Goal: Navigation & Orientation: Understand site structure

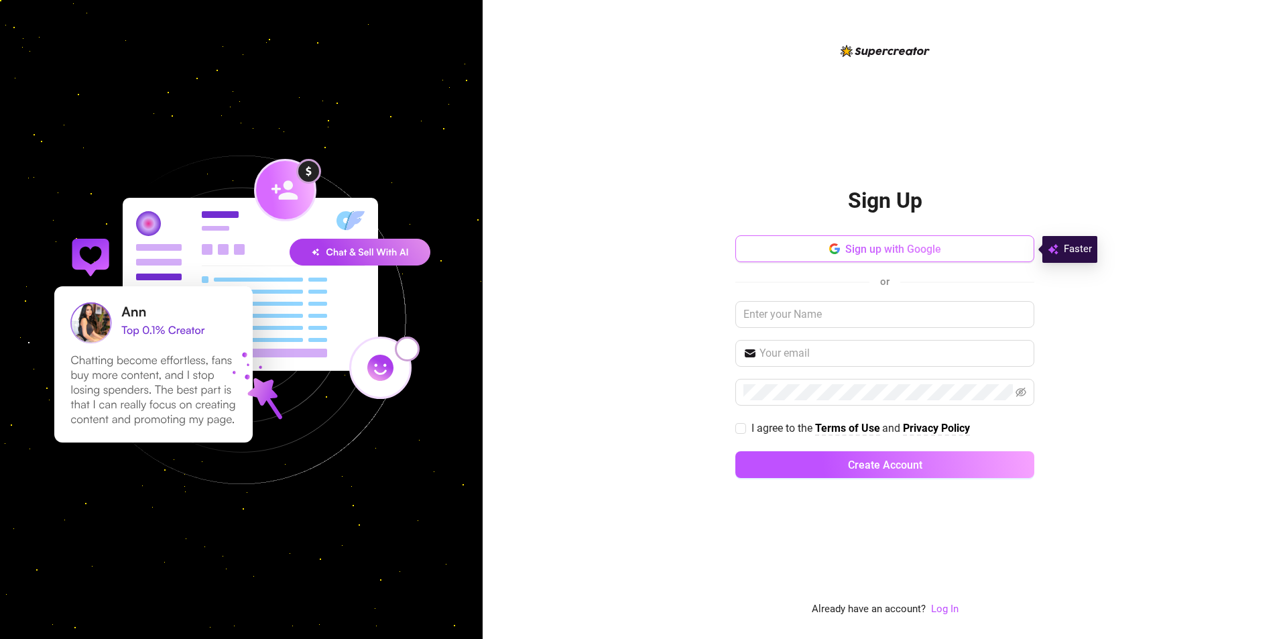
click at [845, 249] on span "Sign up with Google" at bounding box center [893, 249] width 96 height 13
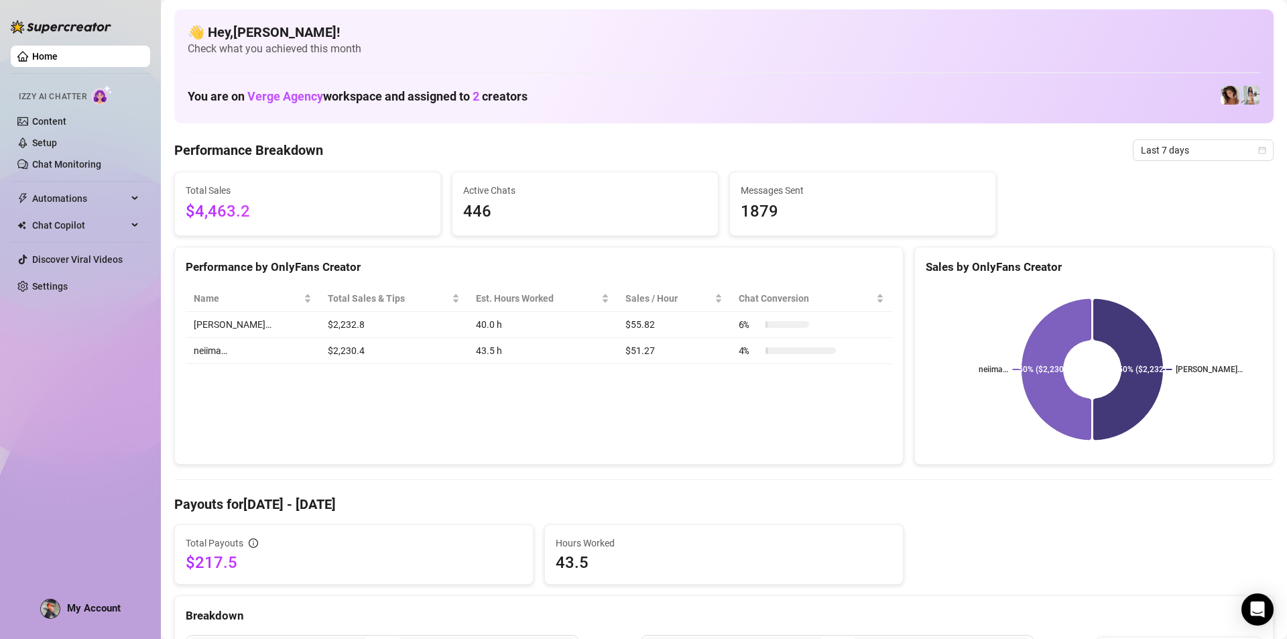
click at [58, 52] on link "Home" at bounding box center [44, 56] width 25 height 11
click at [77, 163] on link "Chat Monitoring" at bounding box center [66, 164] width 69 height 11
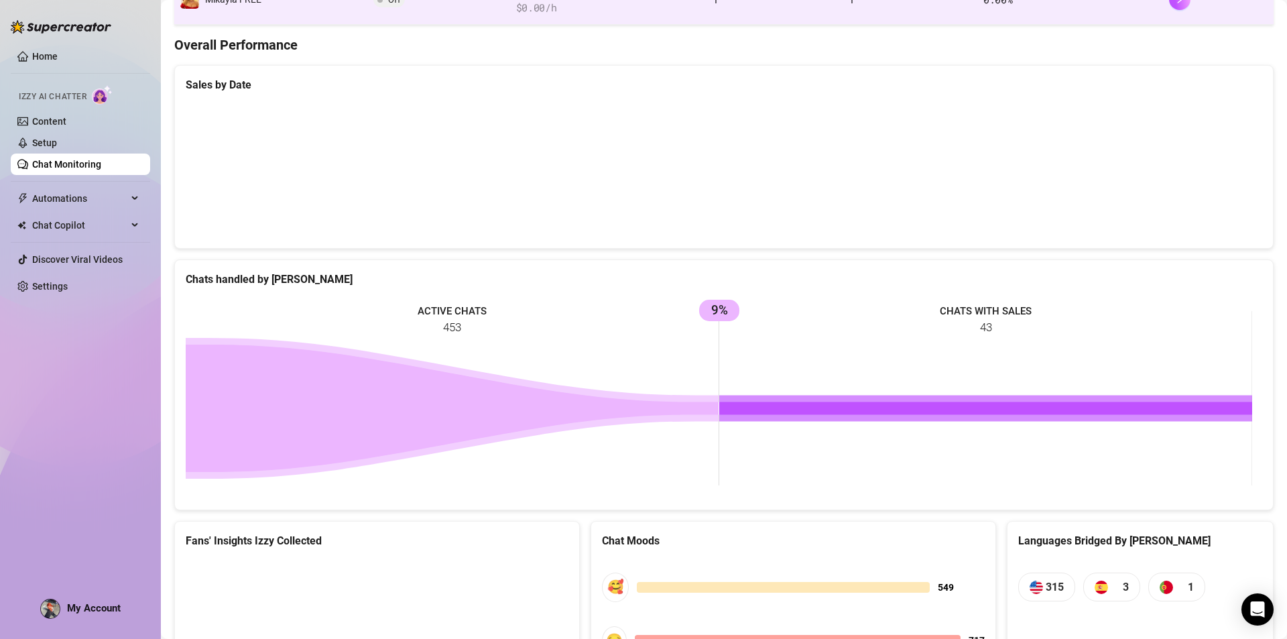
scroll to position [536, 0]
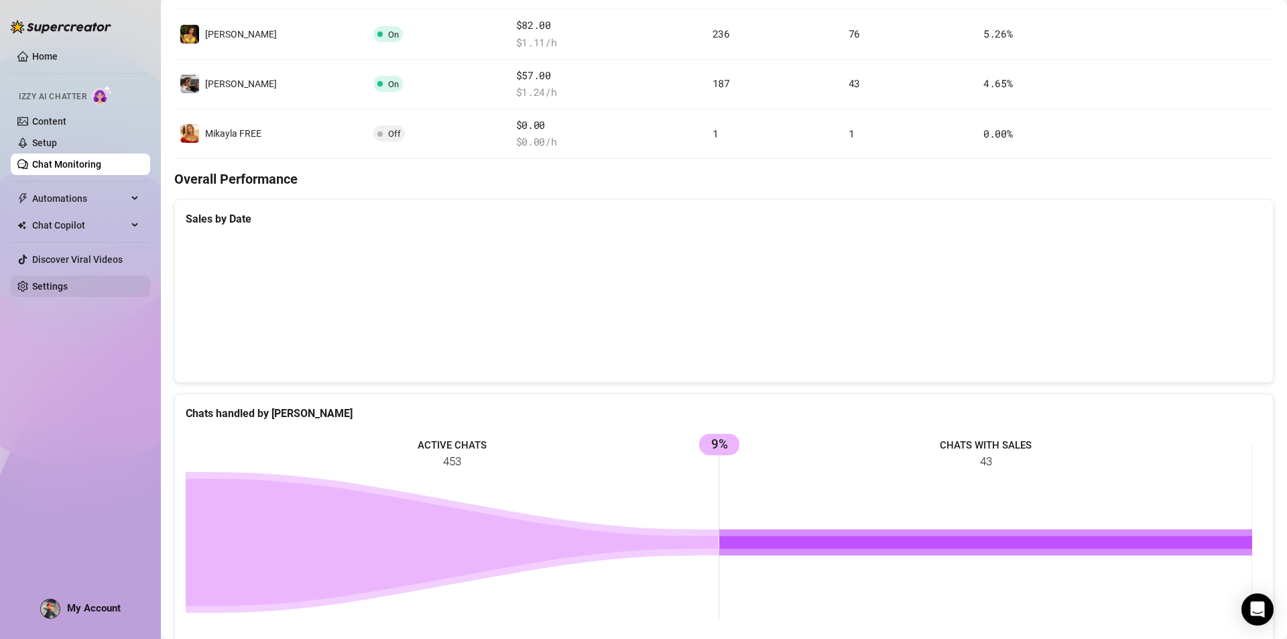
click at [68, 283] on link "Settings" at bounding box center [50, 286] width 36 height 11
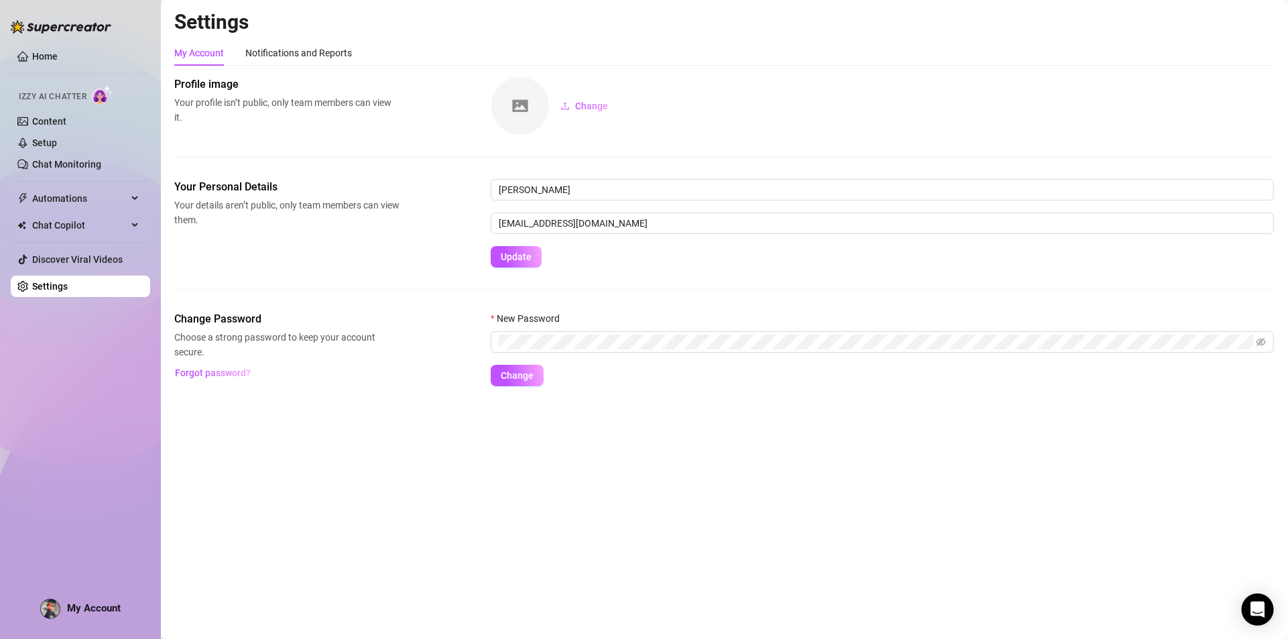
drag, startPoint x: 79, startPoint y: 445, endPoint x: 89, endPoint y: 440, distance: 11.1
click at [79, 445] on div "Home Izzy AI Chatter Content Setup Chat Monitoring Automations Chat Copilot Dis…" at bounding box center [80, 313] width 139 height 627
click at [1246, 341] on icon "eye-invisible" at bounding box center [1246, 342] width 9 height 8
click at [526, 379] on span "Change" at bounding box center [517, 375] width 33 height 11
click at [107, 451] on div "Home Izzy AI Chatter Content Setup Chat Monitoring Automations Chat Copilot Dis…" at bounding box center [80, 313] width 139 height 627
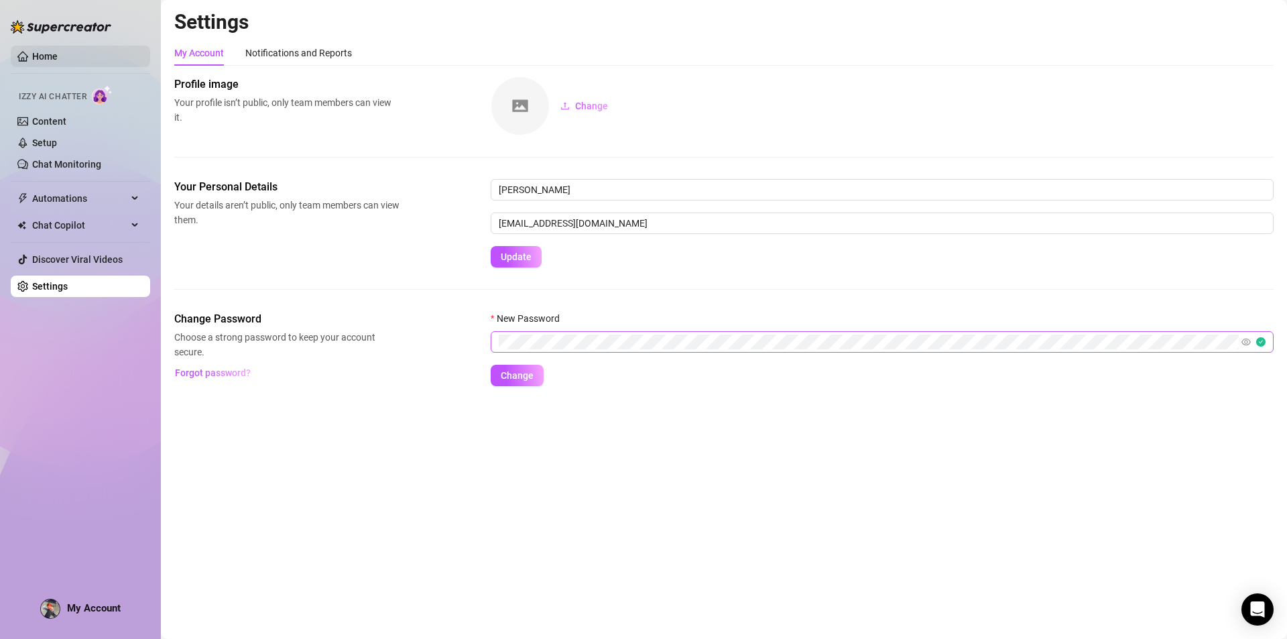
click at [58, 62] on link "Home" at bounding box center [44, 56] width 25 height 11
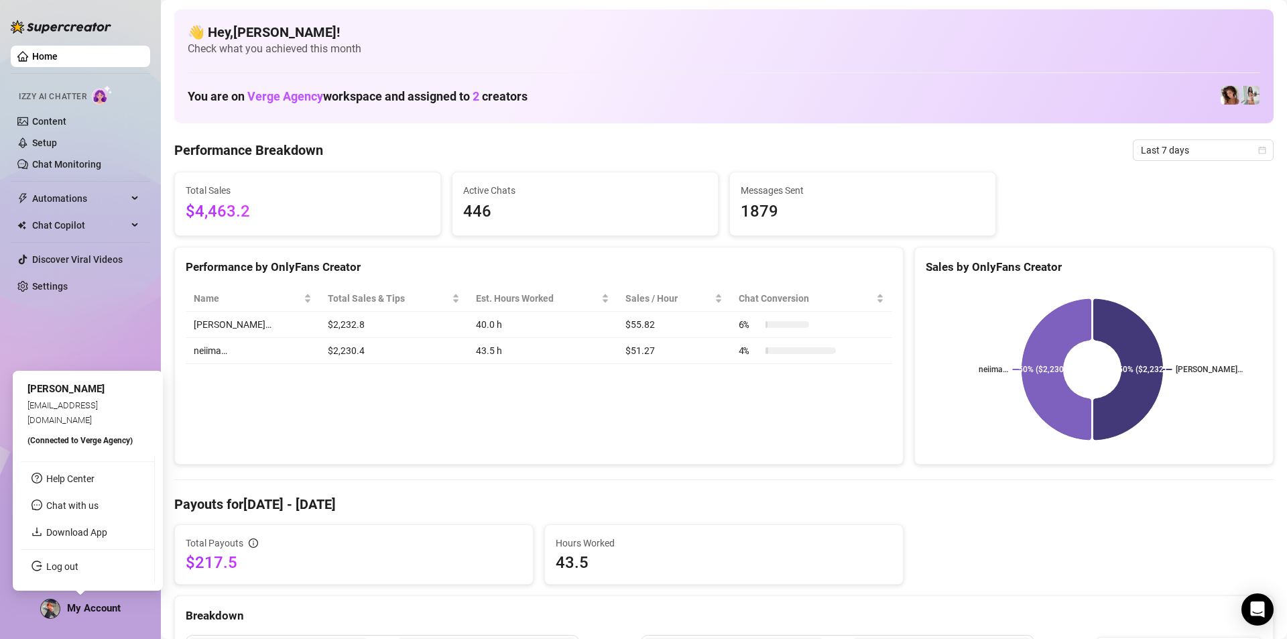
click at [82, 602] on span "My Account" at bounding box center [94, 608] width 54 height 12
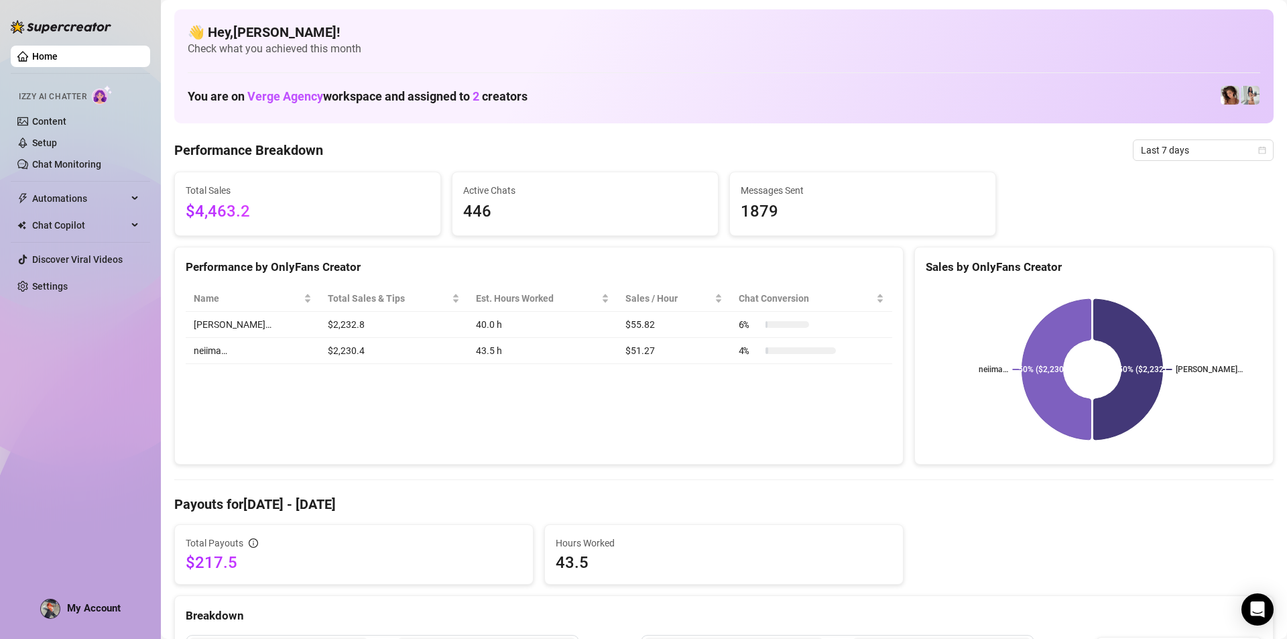
click at [100, 364] on div "Home Izzy AI Chatter Content Setup Chat Monitoring Automations Chat Copilot Dis…" at bounding box center [80, 313] width 139 height 627
click at [66, 121] on link "Content" at bounding box center [49, 121] width 34 height 11
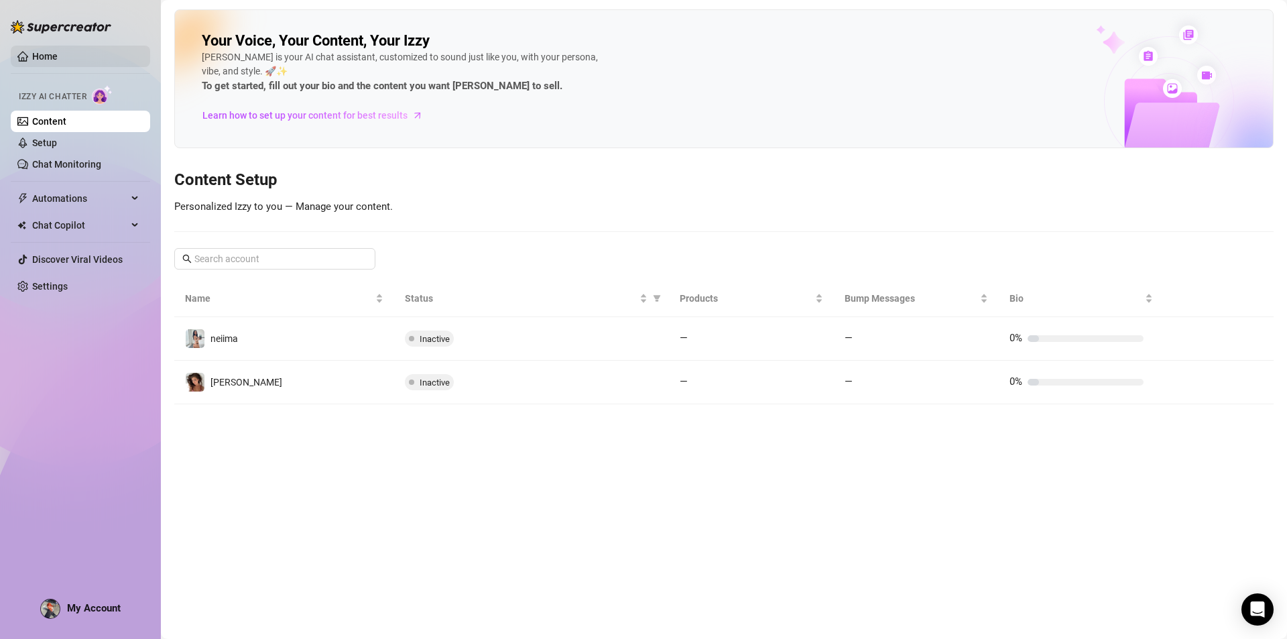
click at [58, 61] on link "Home" at bounding box center [44, 56] width 25 height 11
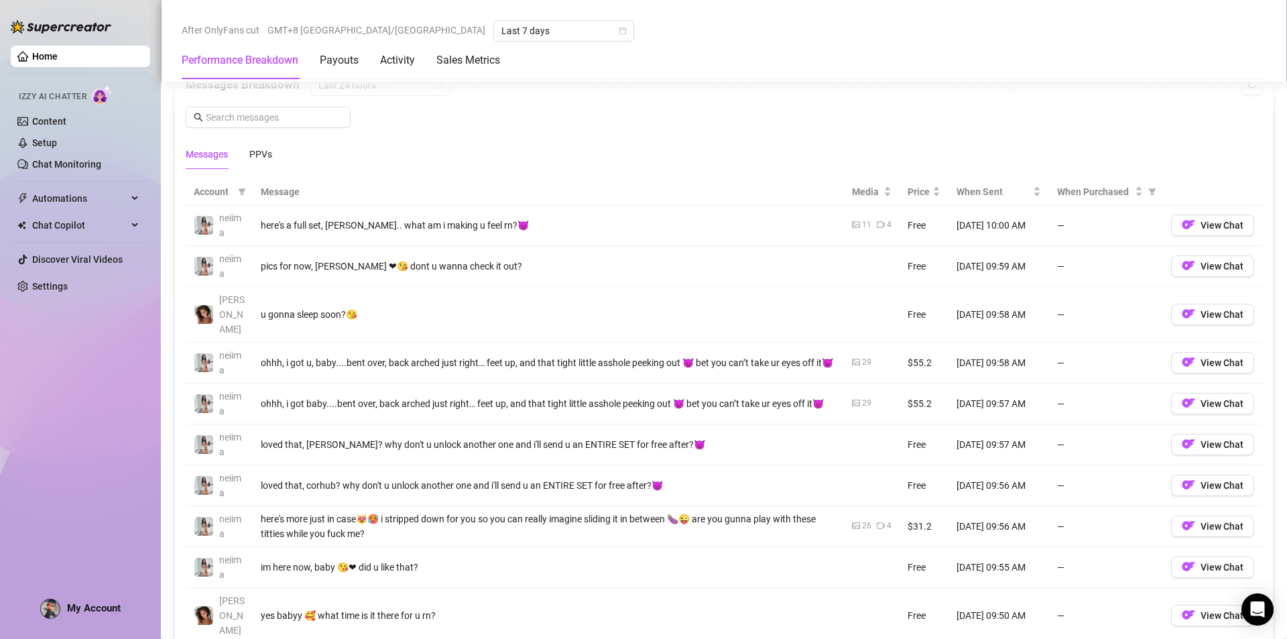
scroll to position [1207, 0]
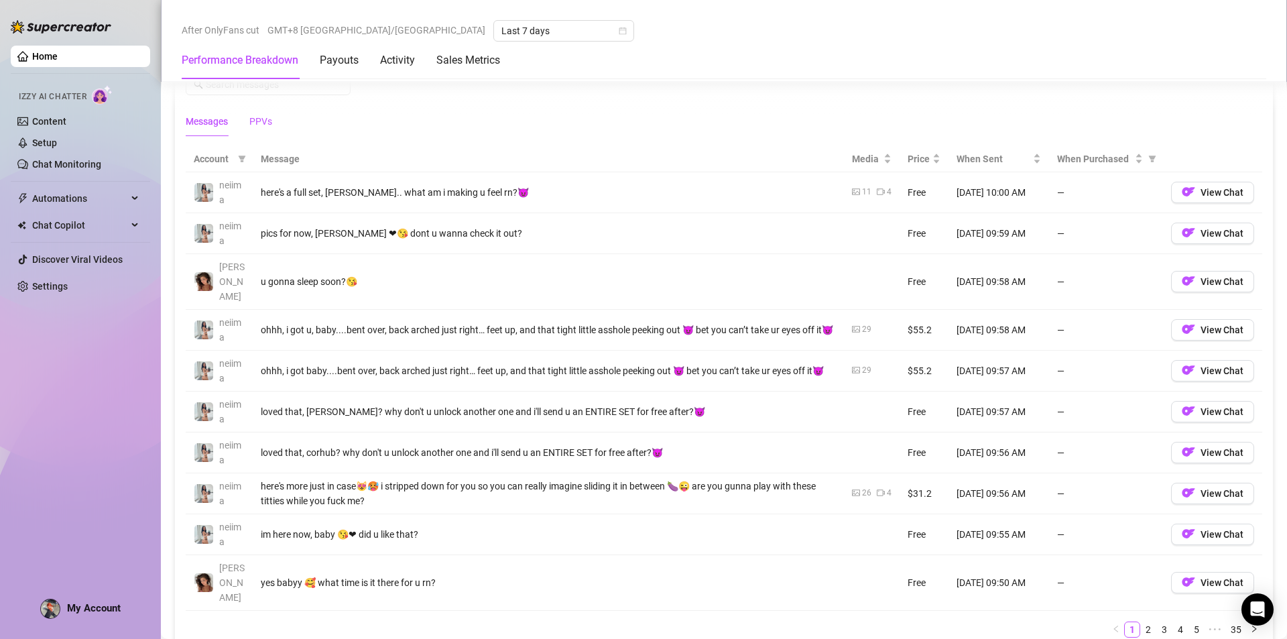
click at [259, 122] on div "PPVs" at bounding box center [260, 121] width 23 height 15
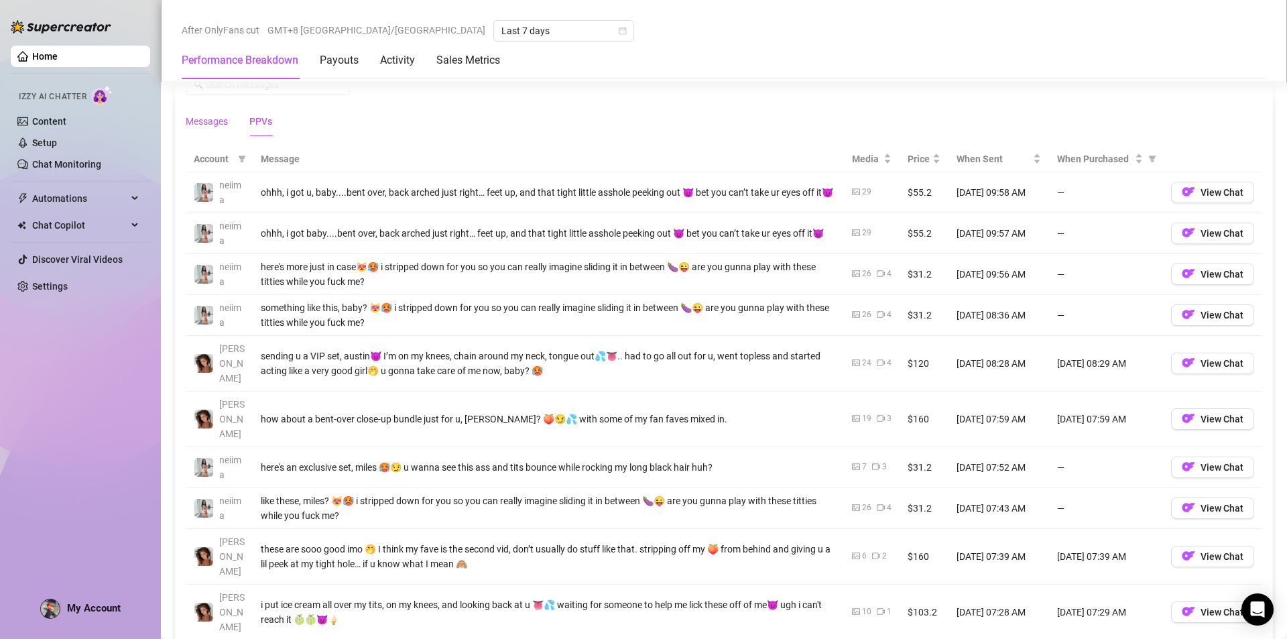
click at [204, 122] on div "Messages" at bounding box center [207, 121] width 42 height 15
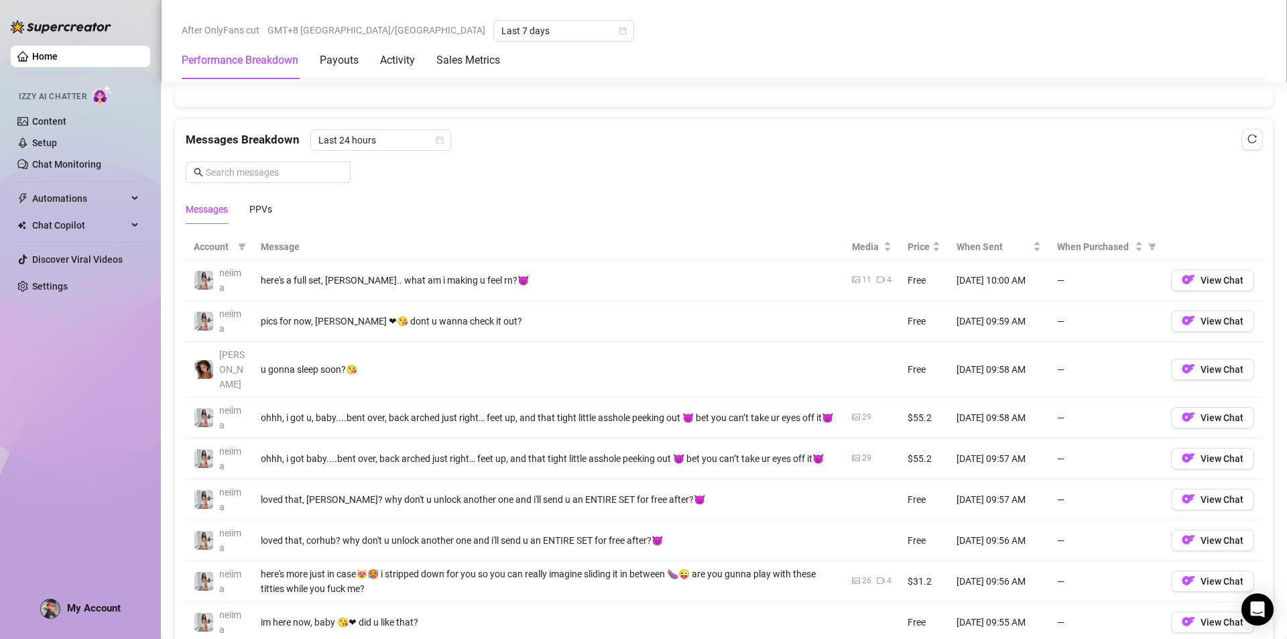
scroll to position [1073, 0]
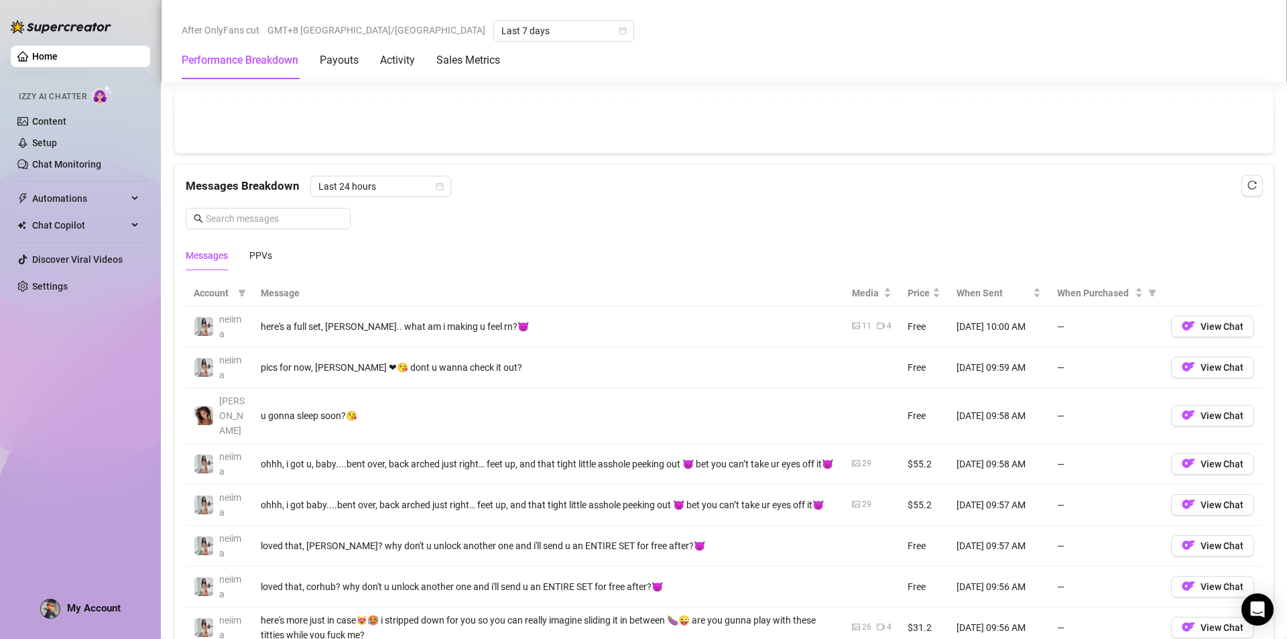
click at [76, 604] on span "My Account" at bounding box center [94, 608] width 54 height 12
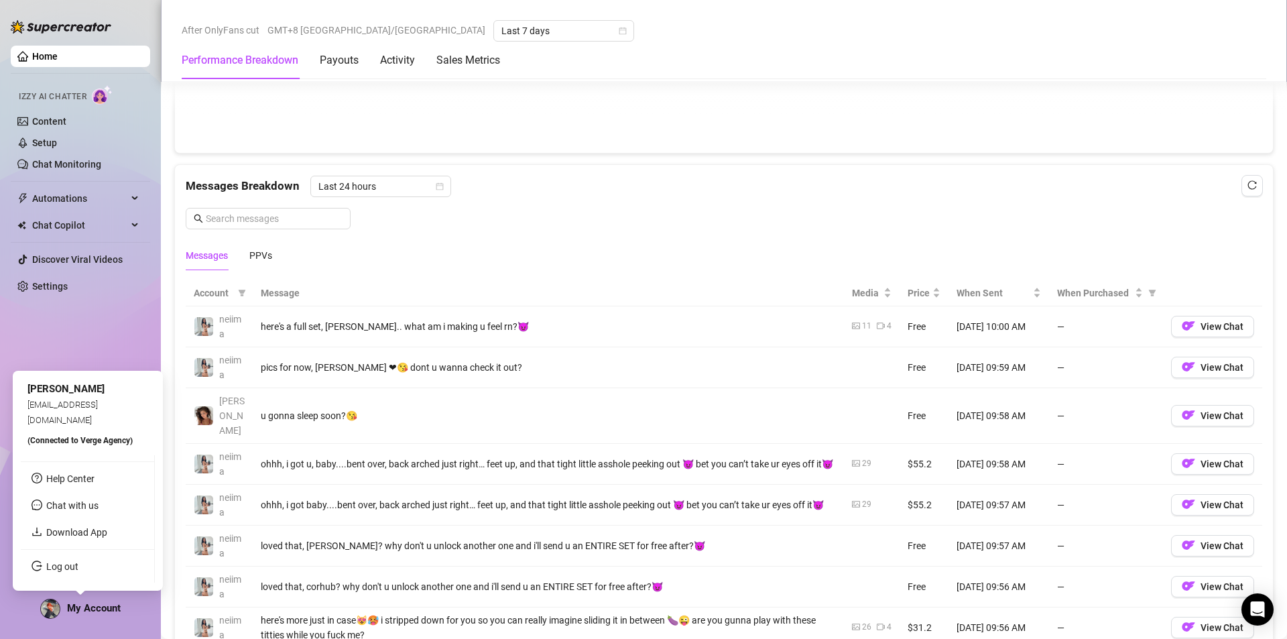
click at [52, 395] on span "[PERSON_NAME]" at bounding box center [65, 389] width 77 height 12
click at [65, 395] on span "[PERSON_NAME]" at bounding box center [65, 389] width 77 height 12
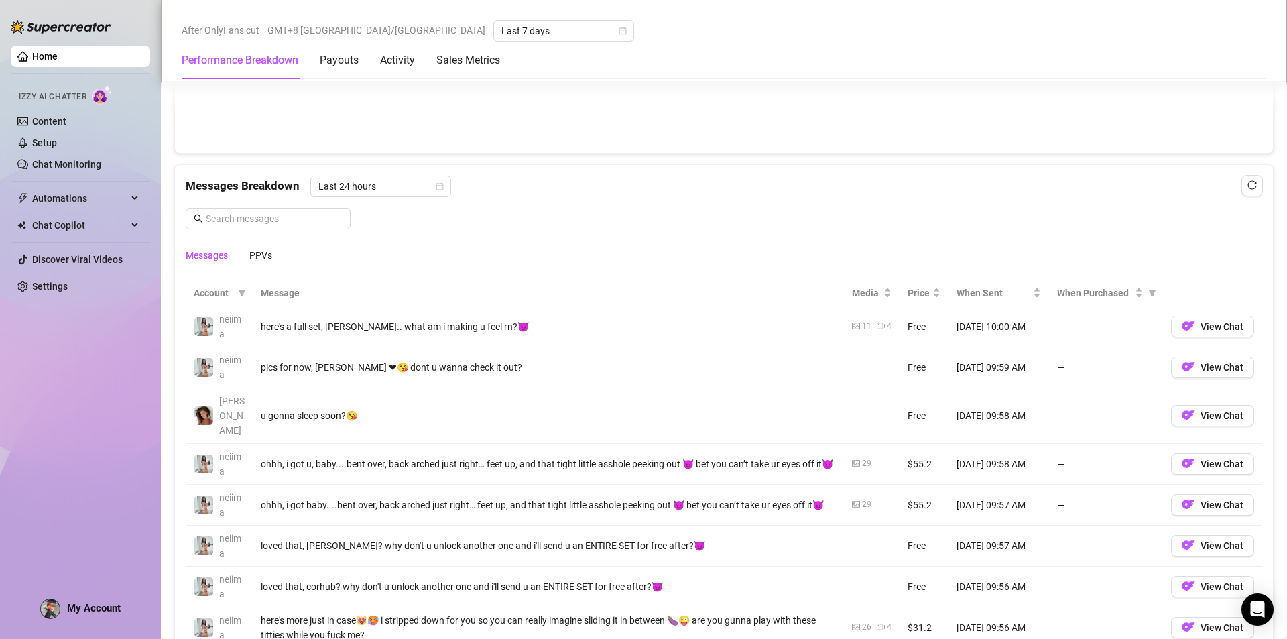
click at [81, 371] on div "Home Izzy AI Chatter Content Setup Chat Monitoring Automations Chat Copilot Dis…" at bounding box center [80, 313] width 139 height 627
click at [58, 52] on link "Home" at bounding box center [44, 56] width 25 height 11
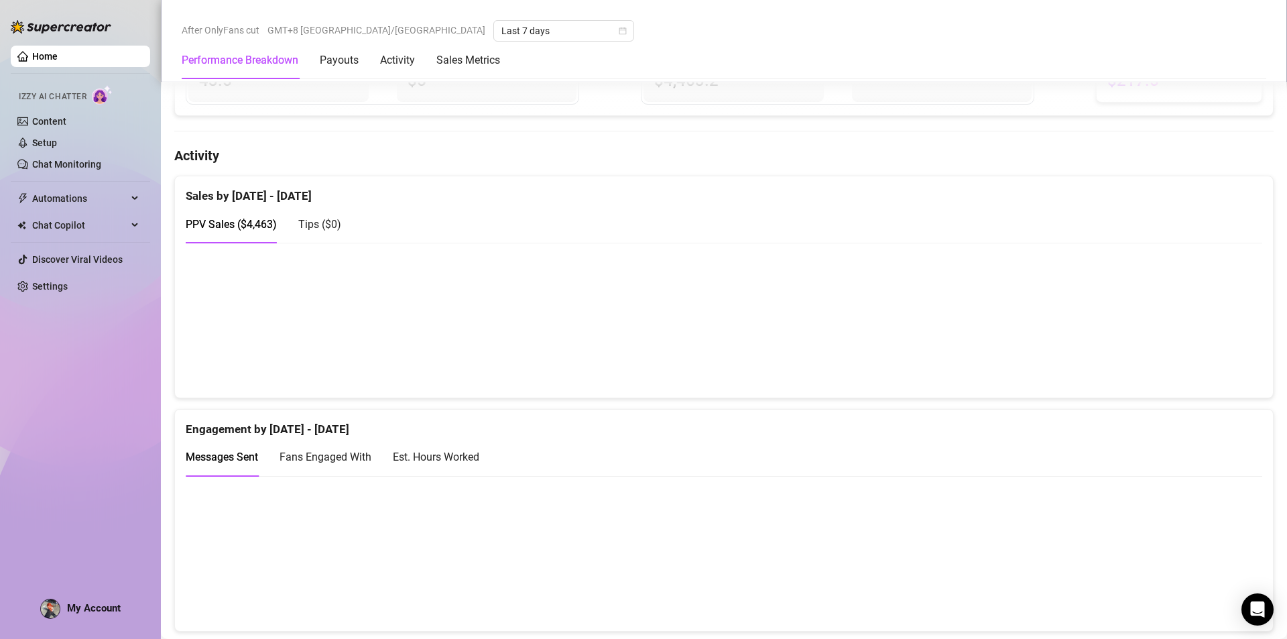
scroll to position [0, 0]
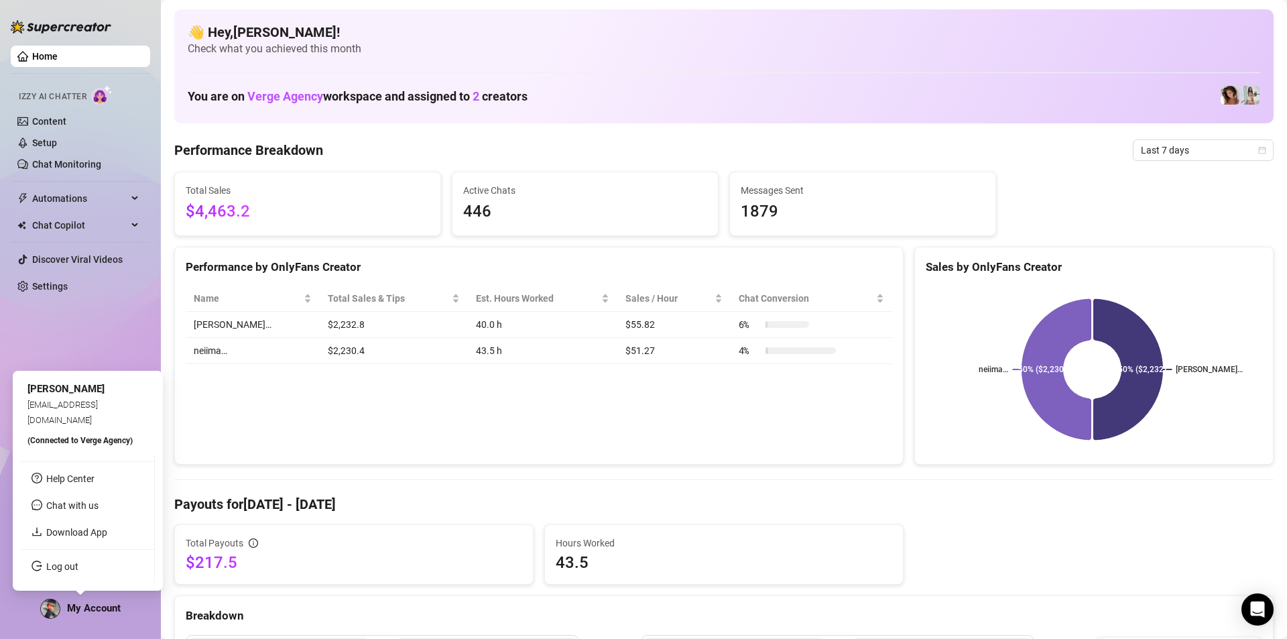
click at [66, 440] on span "(Connected to Verge Agency )" at bounding box center [79, 440] width 105 height 9
click at [88, 532] on link "Download App" at bounding box center [76, 532] width 61 height 11
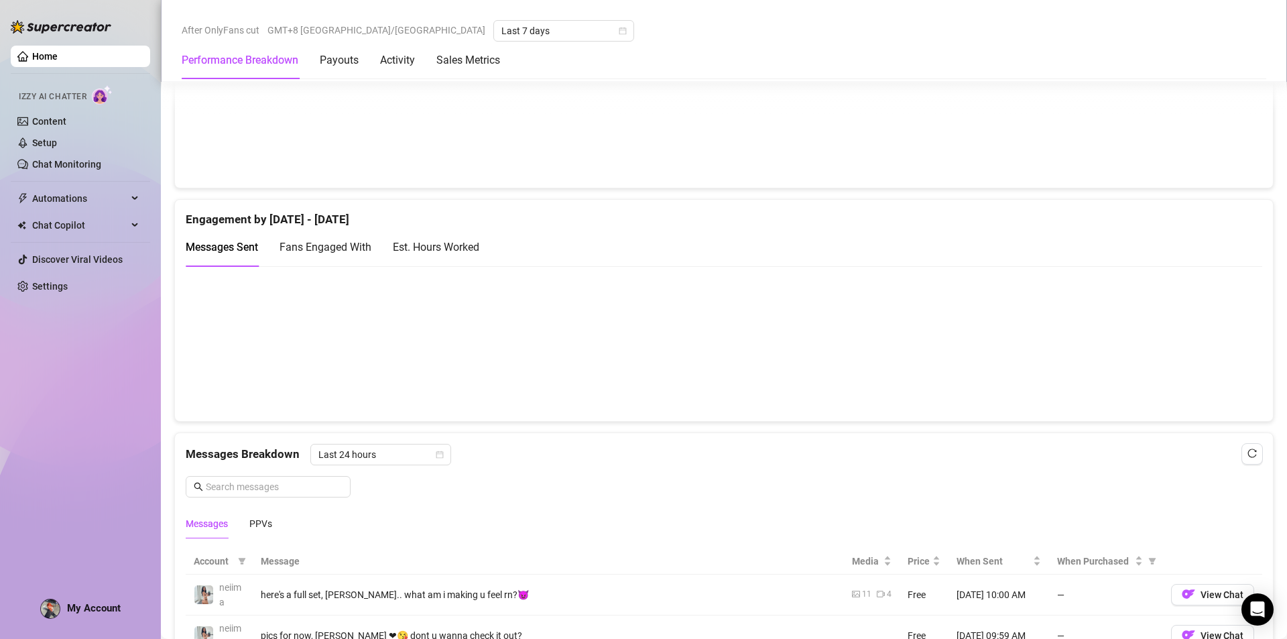
scroll to position [1073, 0]
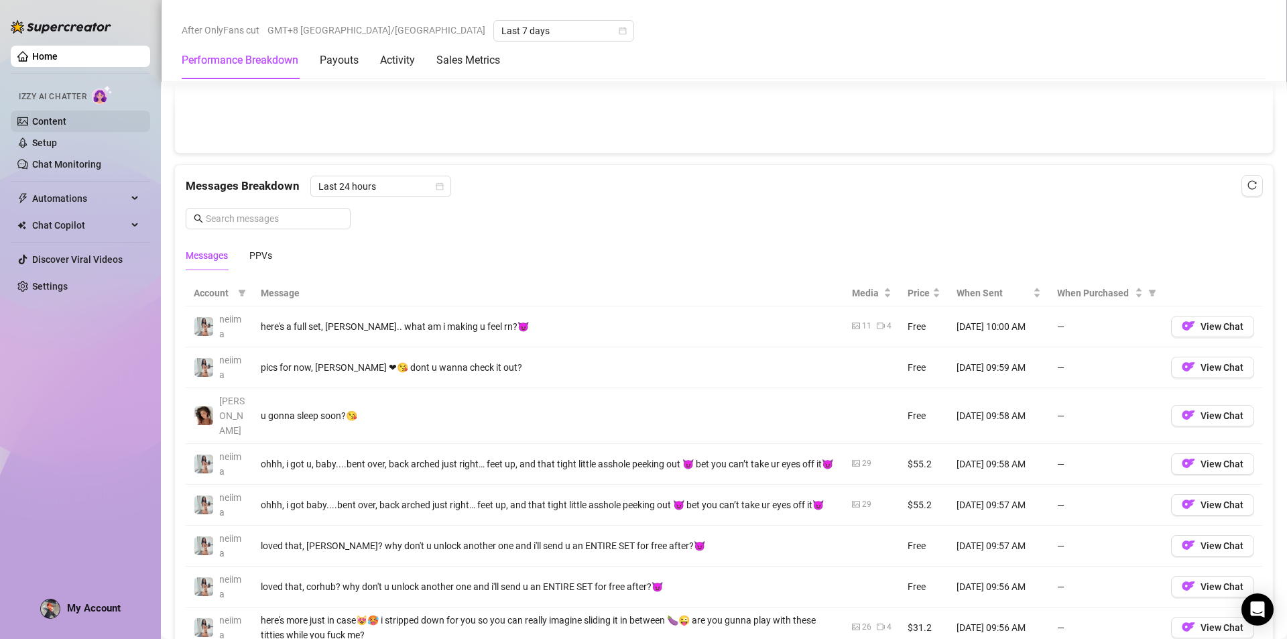
click at [66, 117] on link "Content" at bounding box center [49, 121] width 34 height 11
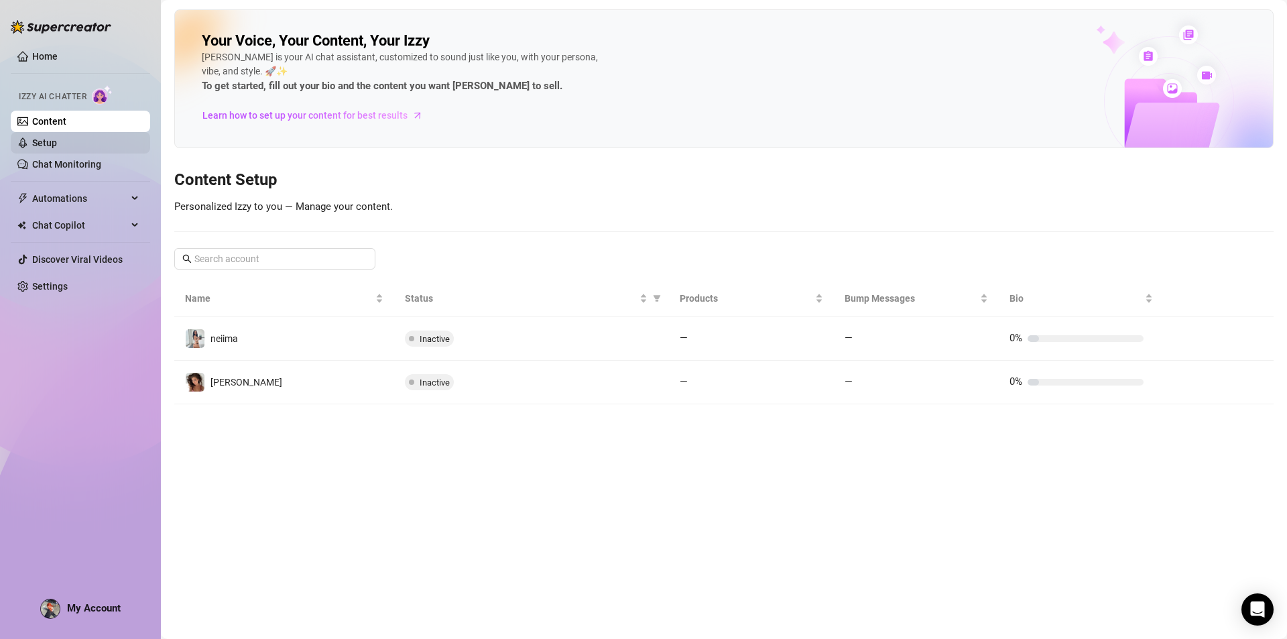
click at [57, 139] on link "Setup" at bounding box center [44, 142] width 25 height 11
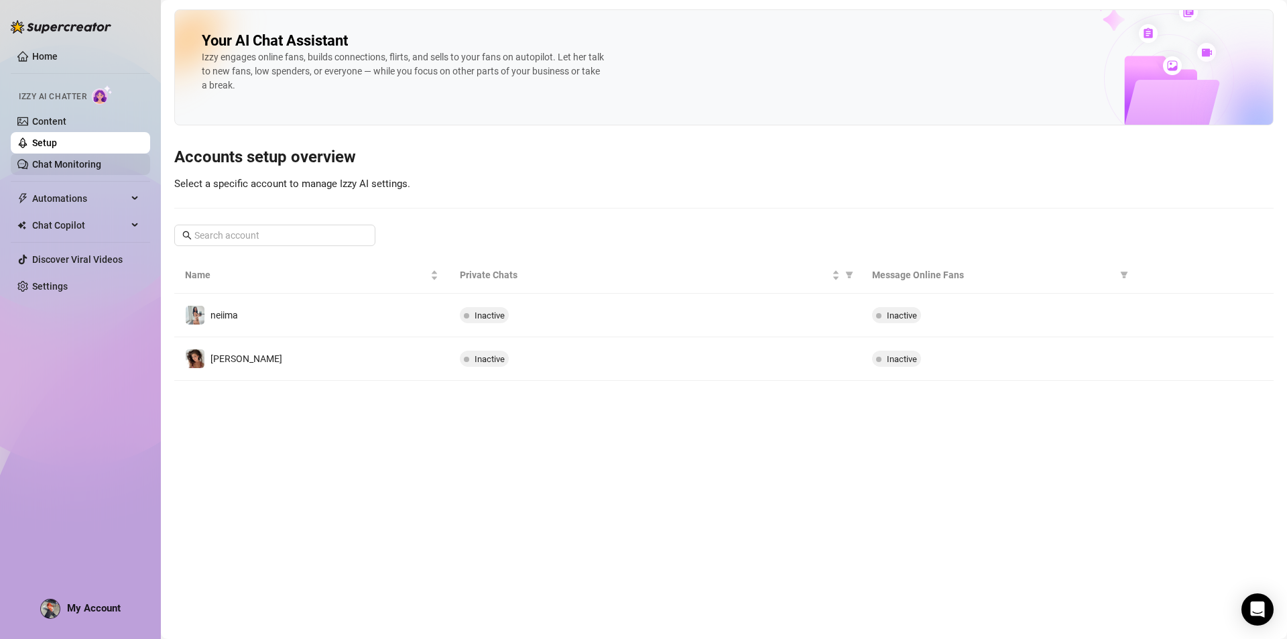
click at [70, 169] on link "Chat Monitoring" at bounding box center [66, 164] width 69 height 11
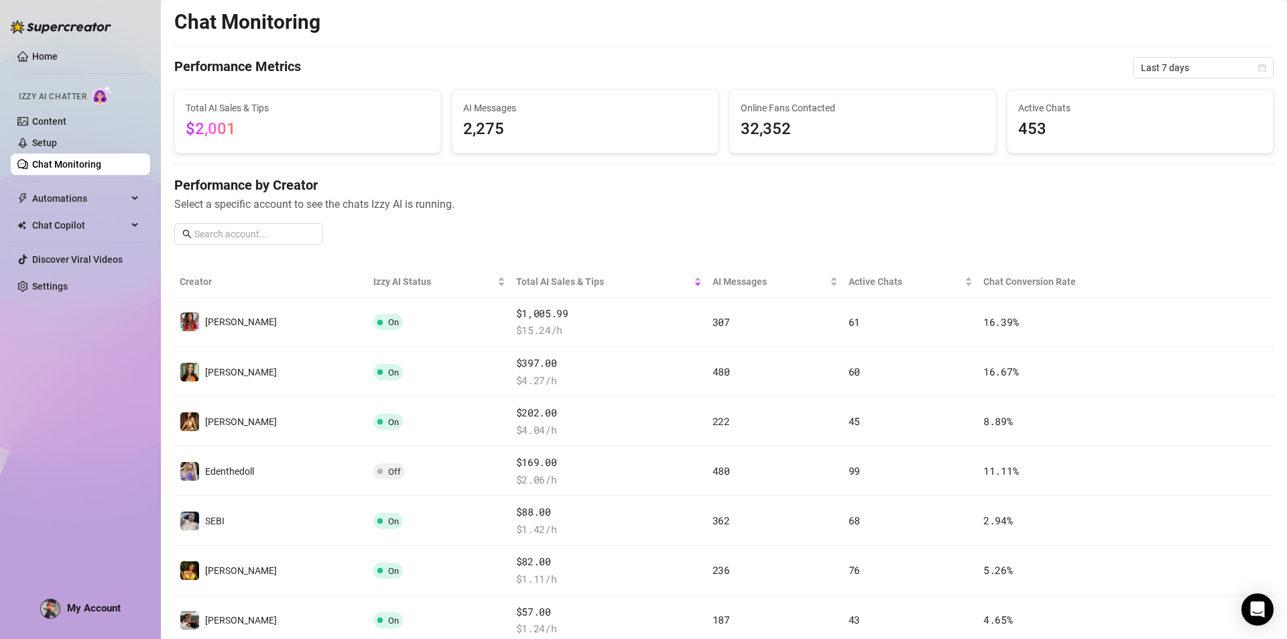
click at [93, 187] on ul "Home Izzy AI Chatter Content Setup Chat Monitoring Automations Chat Copilot Dis…" at bounding box center [80, 171] width 139 height 262
click at [90, 194] on span "Automations" at bounding box center [79, 198] width 95 height 21
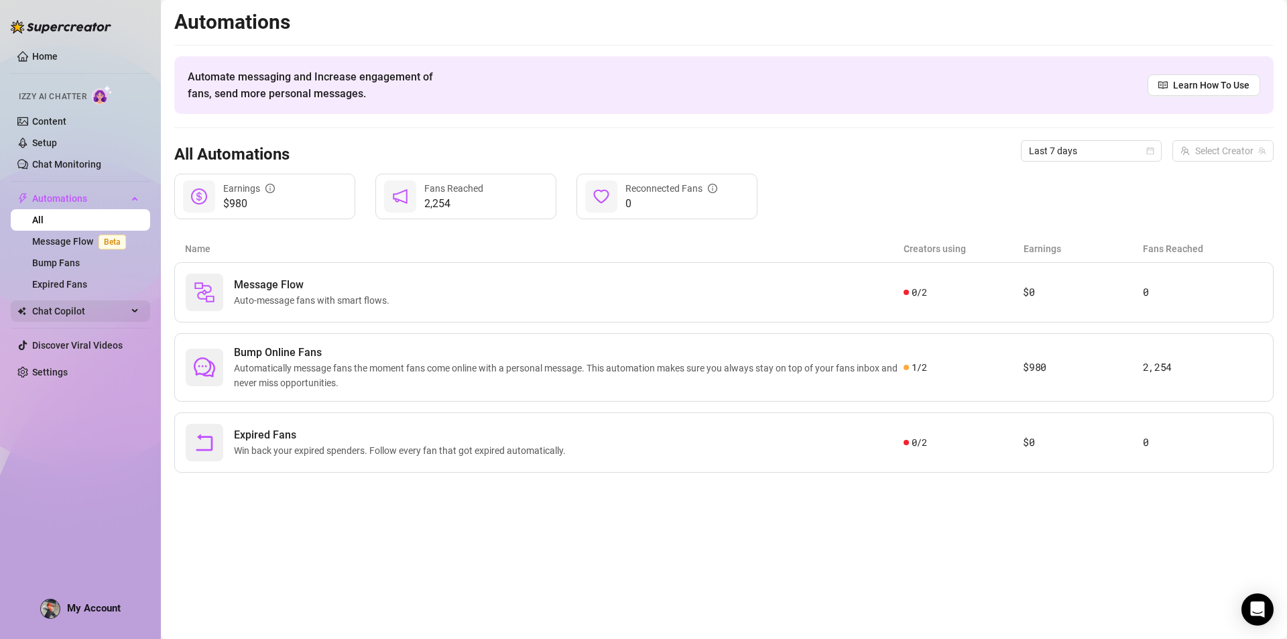
click at [75, 304] on span "Chat Copilot" at bounding box center [79, 310] width 95 height 21
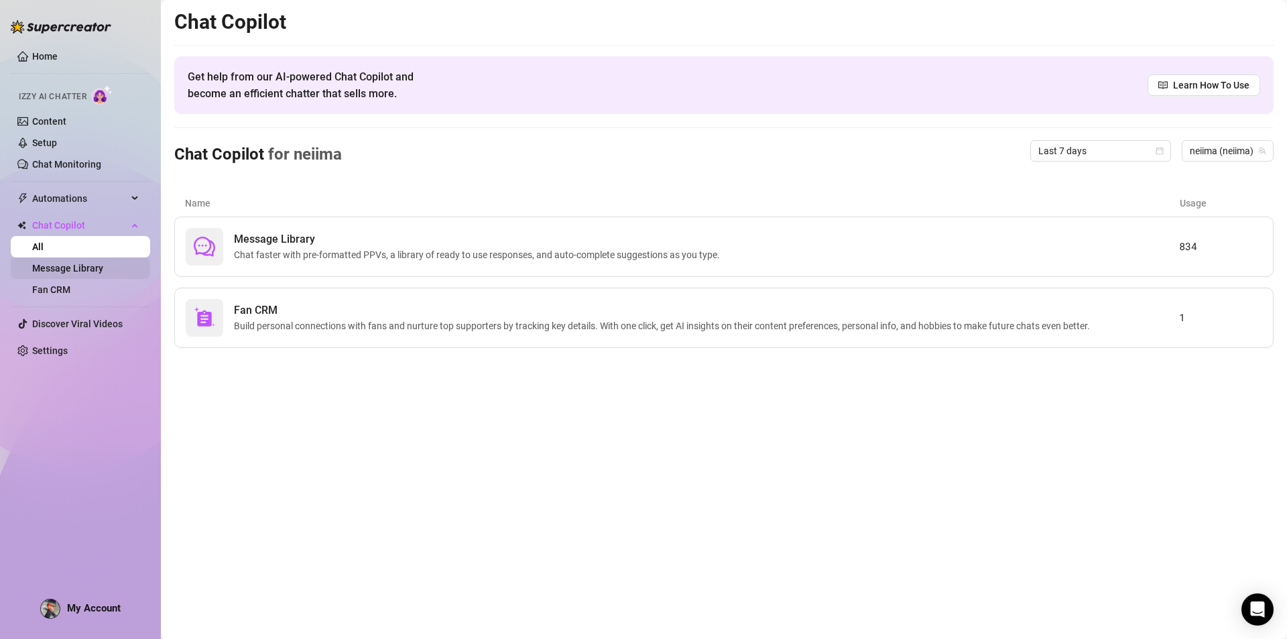
click at [93, 268] on link "Message Library" at bounding box center [67, 268] width 71 height 11
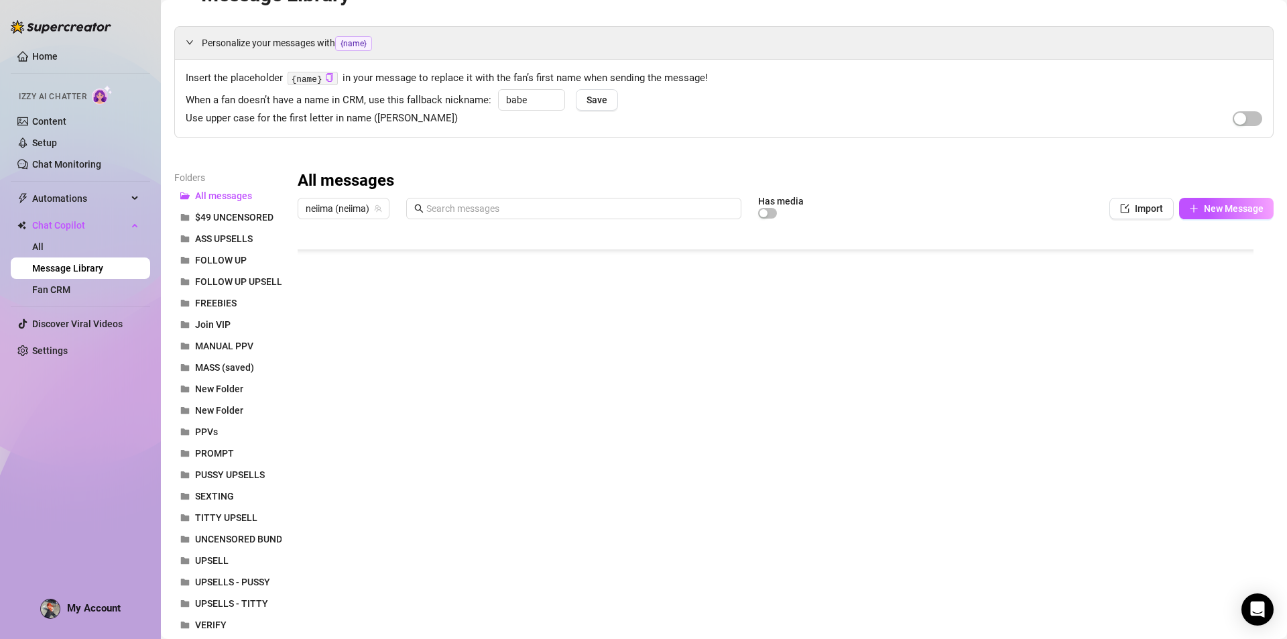
scroll to position [1431, 0]
click at [68, 284] on link "Fan CRM" at bounding box center [51, 289] width 38 height 11
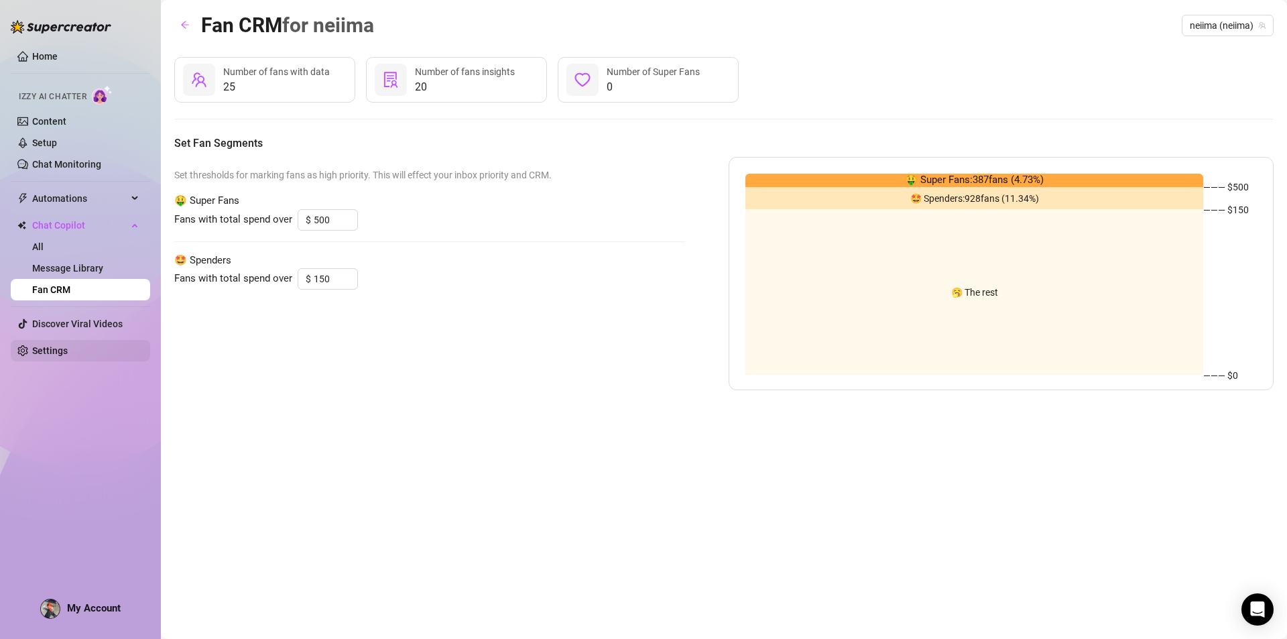
click at [68, 349] on link "Settings" at bounding box center [50, 350] width 36 height 11
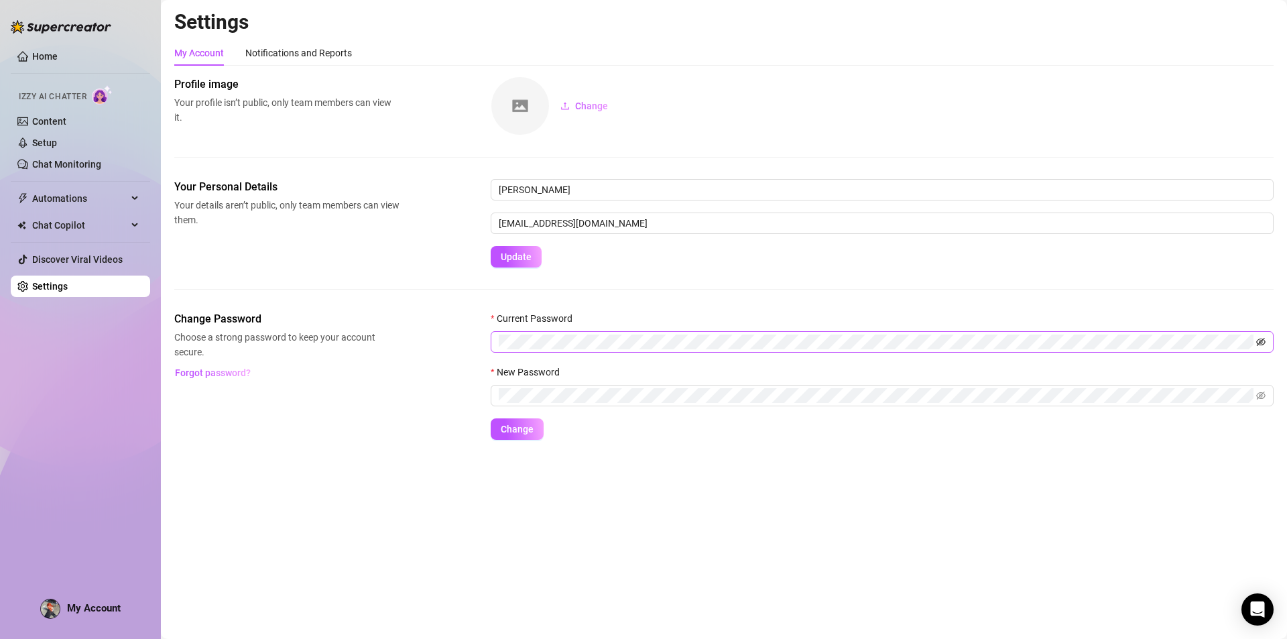
click at [1260, 343] on icon "eye-invisible" at bounding box center [1260, 342] width 9 height 8
click at [1260, 343] on icon "eye" at bounding box center [1260, 342] width 9 height 7
click at [1260, 343] on icon "eye-invisible" at bounding box center [1260, 342] width 9 height 8
click at [876, 477] on main "Settings My Account Notifications and Reports Profile image Your profile isn’t …" at bounding box center [724, 319] width 1126 height 639
click at [290, 54] on div "Notifications and Reports" at bounding box center [298, 53] width 107 height 15
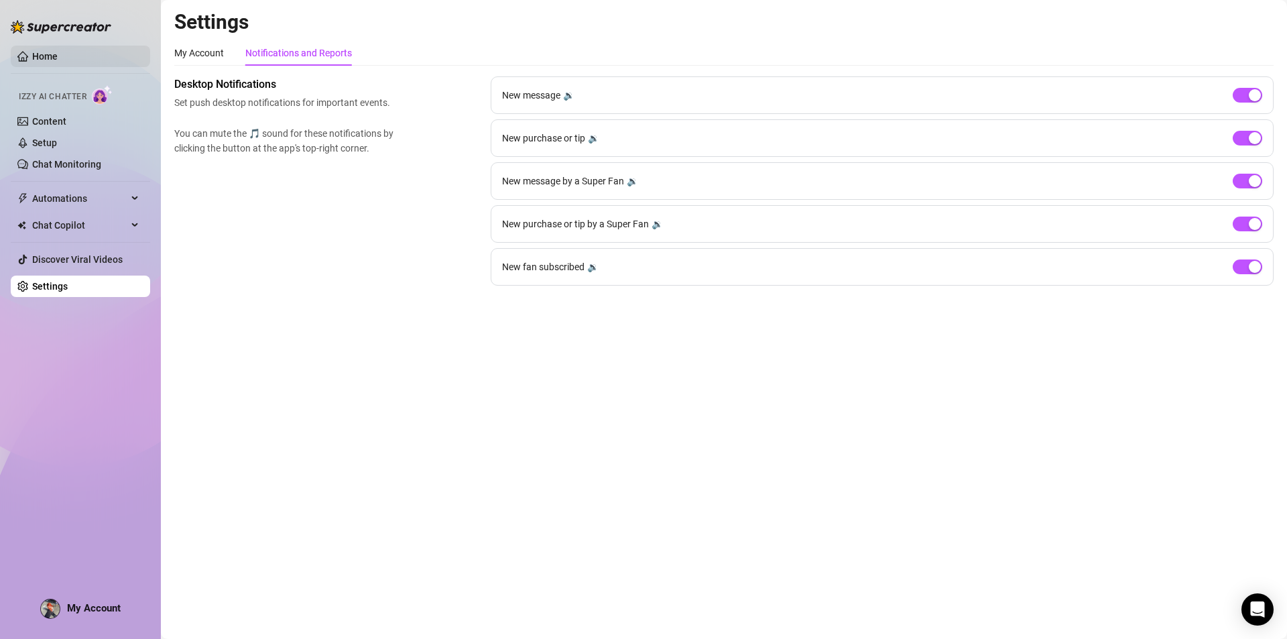
click at [58, 62] on link "Home" at bounding box center [44, 56] width 25 height 11
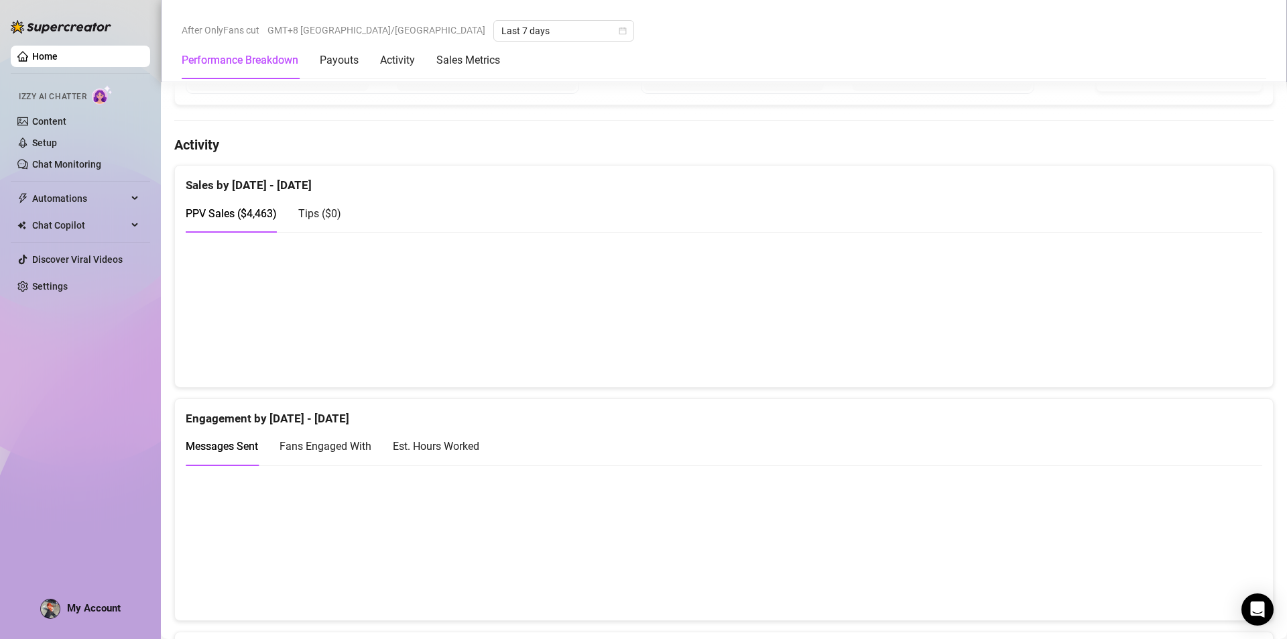
scroll to position [69, 0]
